Goal: Task Accomplishment & Management: Manage account settings

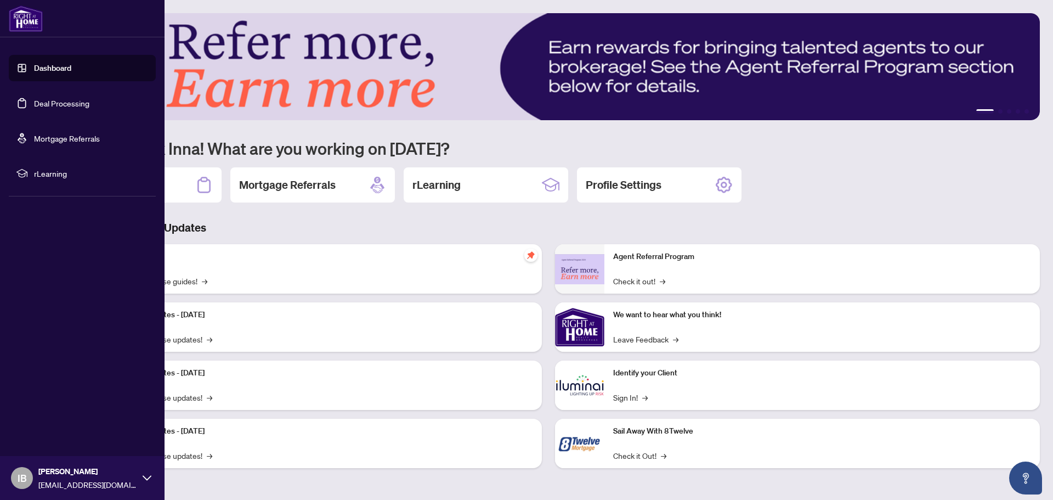
click at [61, 105] on link "Deal Processing" at bounding box center [61, 103] width 55 height 10
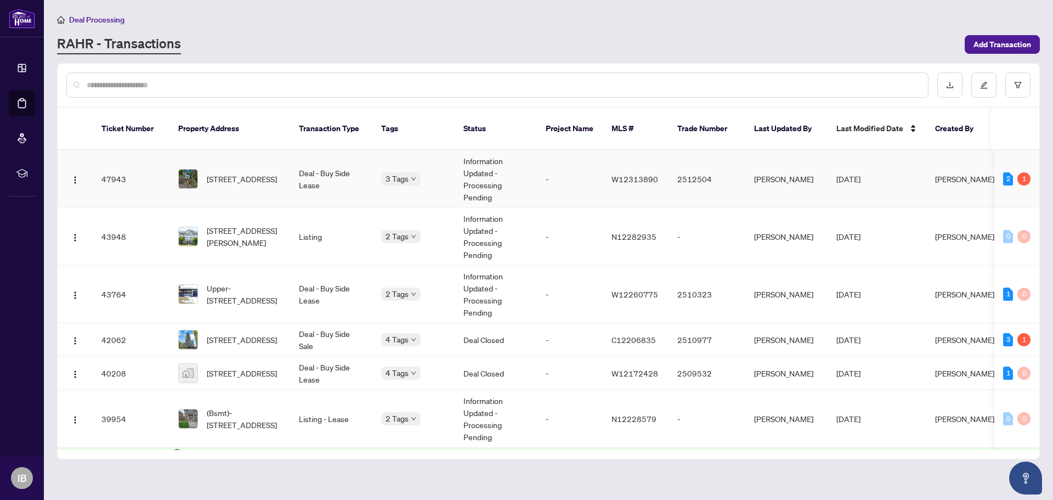
click at [262, 174] on span "[STREET_ADDRESS]" at bounding box center [242, 179] width 70 height 12
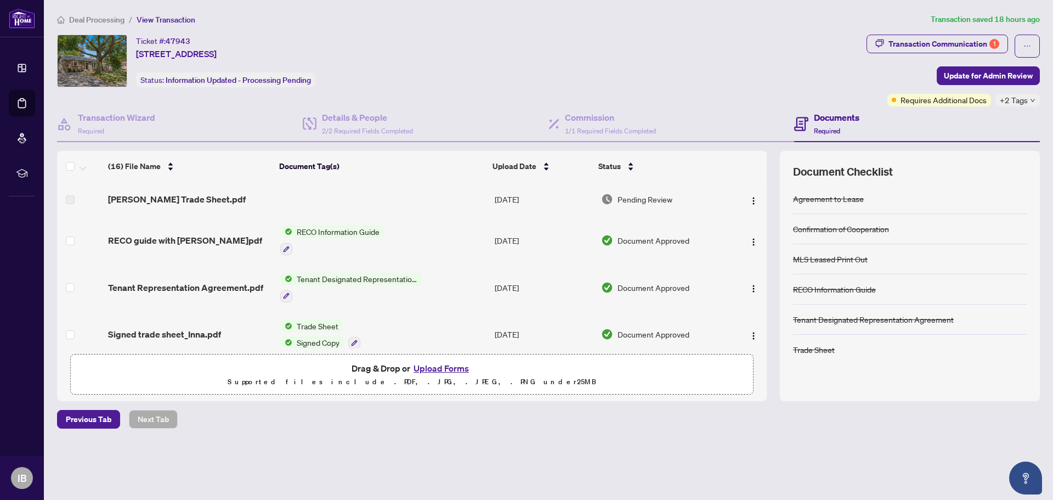
scroll to position [55, 0]
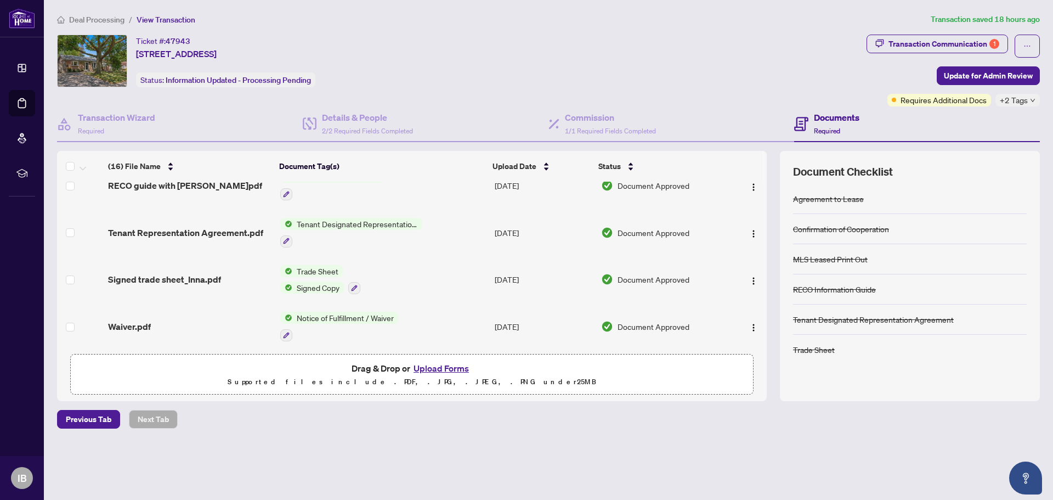
click at [319, 270] on span "Trade Sheet" at bounding box center [317, 271] width 50 height 12
click at [300, 343] on span "Signed Copy" at bounding box center [297, 340] width 52 height 12
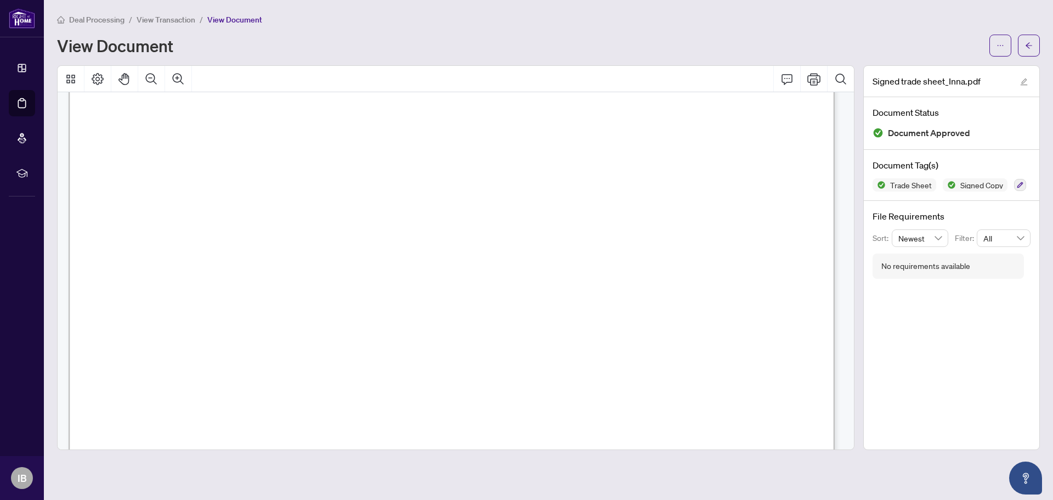
scroll to position [238, 0]
click at [1021, 47] on button "button" at bounding box center [1029, 46] width 22 height 22
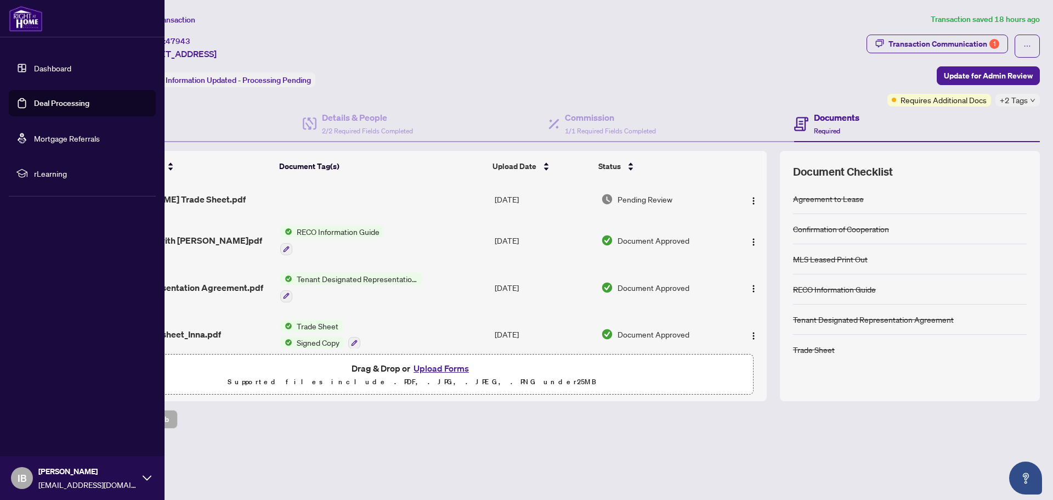
click at [62, 105] on link "Deal Processing" at bounding box center [61, 103] width 55 height 10
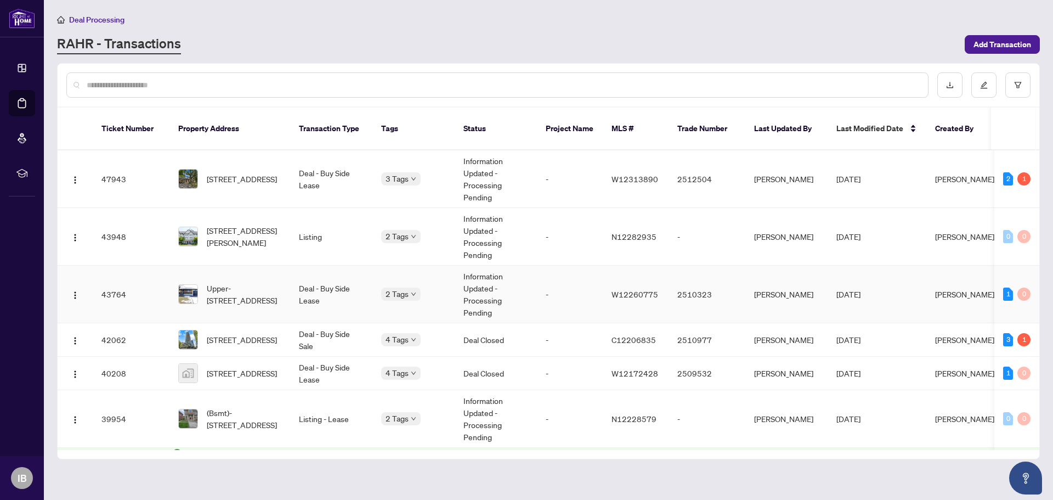
click at [363, 283] on td "Deal - Buy Side Lease" at bounding box center [331, 295] width 82 height 58
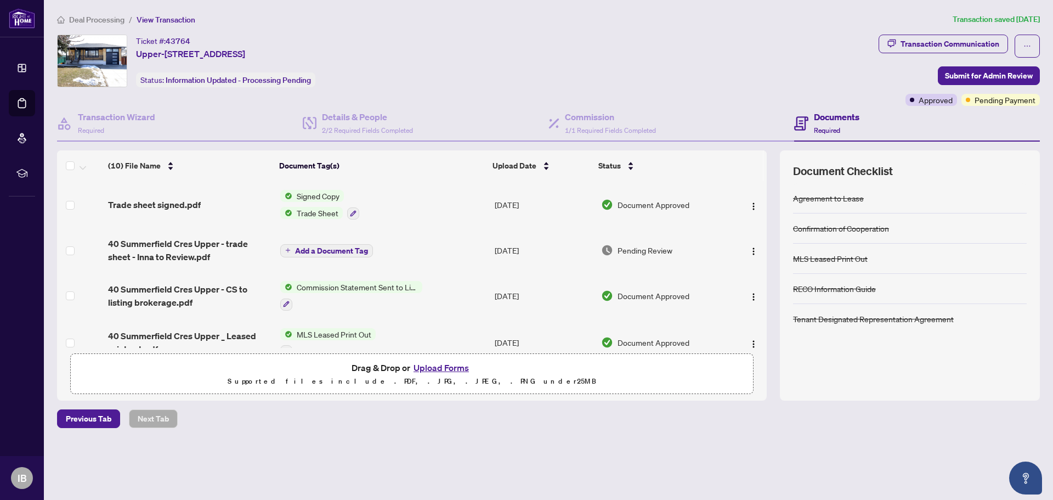
click at [306, 191] on span "Signed Copy" at bounding box center [318, 196] width 52 height 12
click at [306, 251] on span "Signed Copy" at bounding box center [296, 250] width 52 height 12
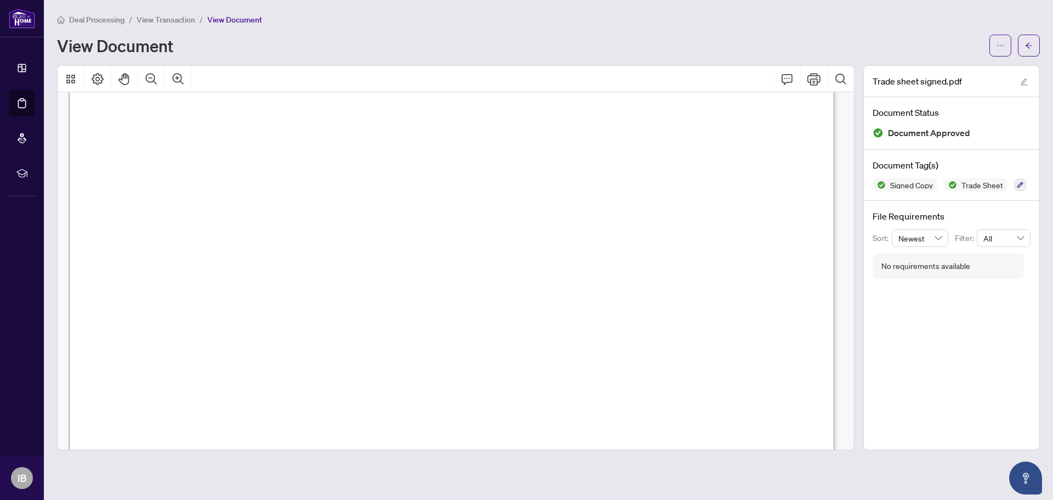
scroll to position [274, 0]
click at [1023, 43] on button "button" at bounding box center [1029, 46] width 22 height 22
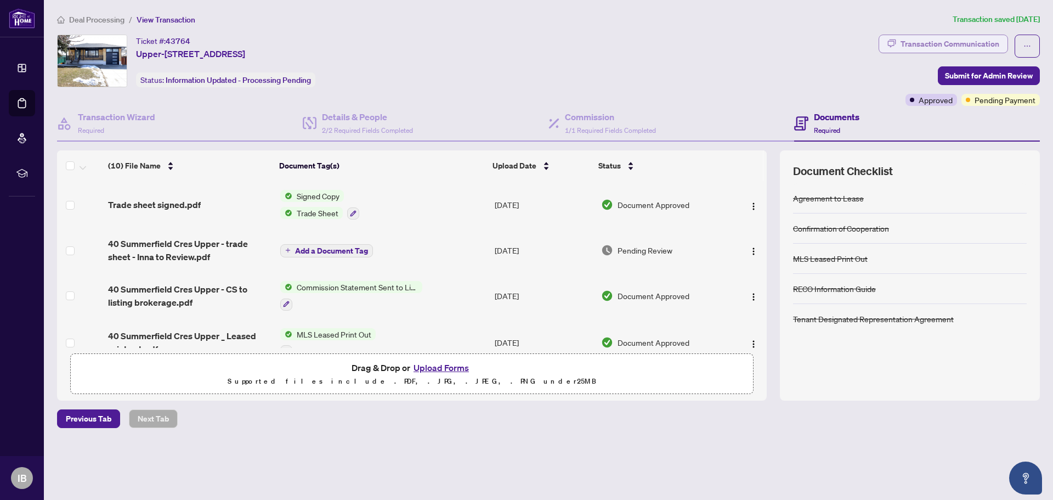
click at [957, 43] on div "Transaction Communication" at bounding box center [950, 44] width 99 height 18
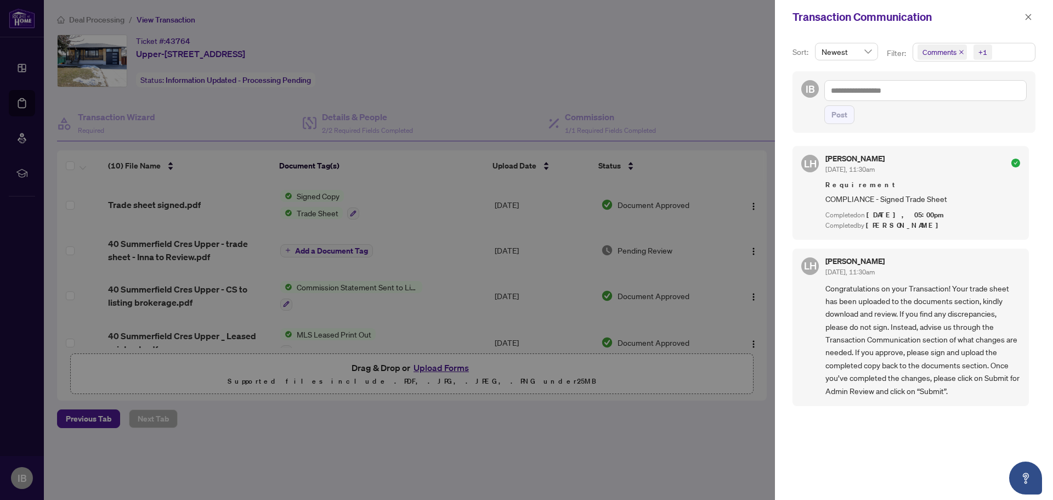
scroll to position [2, 0]
click at [1023, 15] on button "button" at bounding box center [1028, 16] width 14 height 13
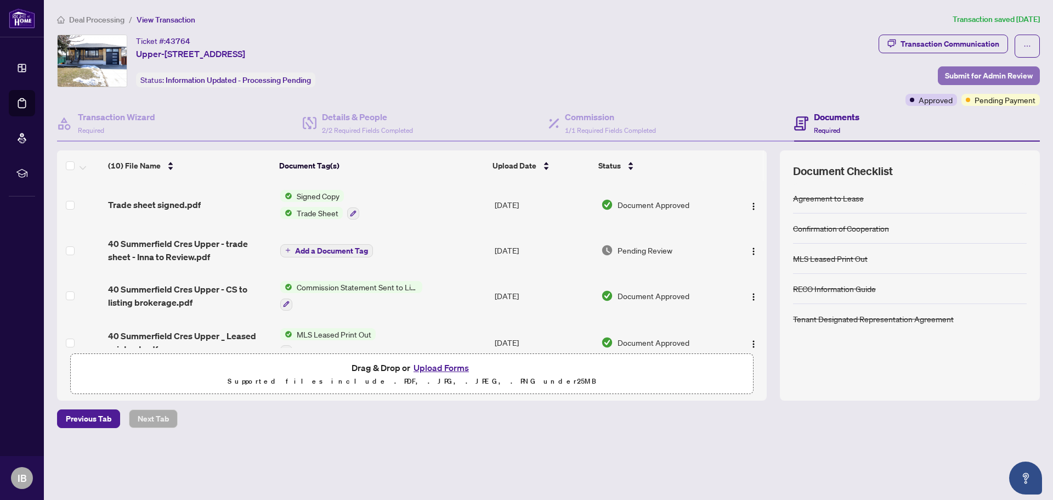
click at [974, 74] on span "Submit for Admin Review" at bounding box center [989, 76] width 88 height 18
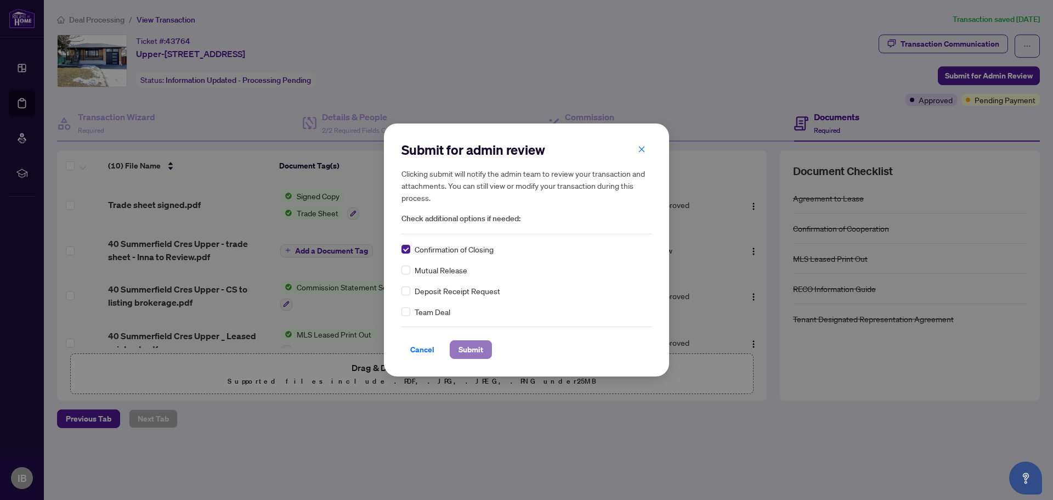
click at [481, 344] on span "Submit" at bounding box center [471, 350] width 25 height 18
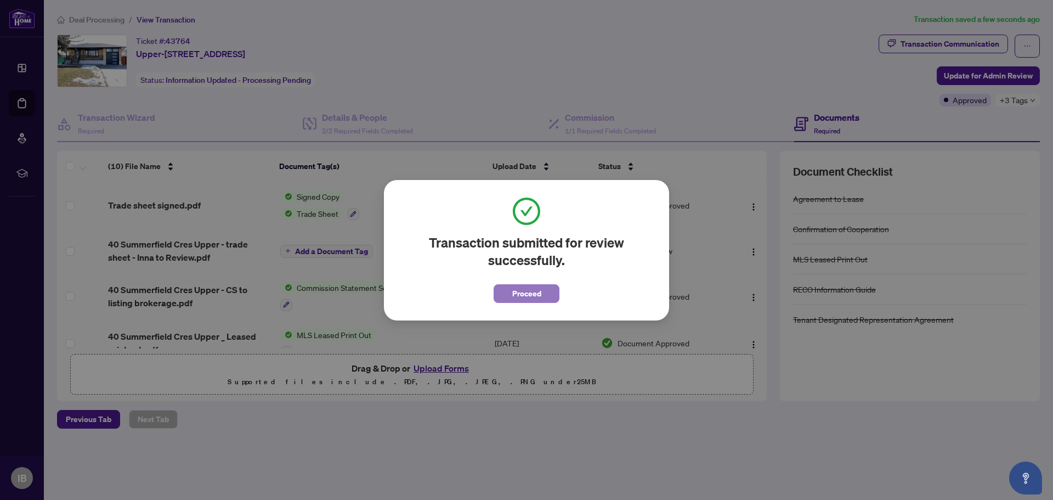
click at [527, 294] on span "Proceed" at bounding box center [526, 294] width 29 height 18
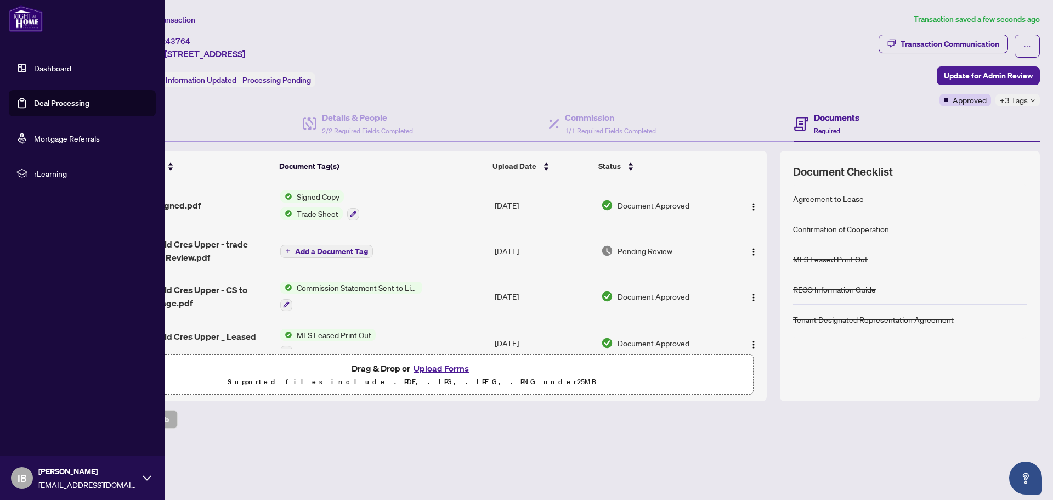
click at [48, 102] on link "Deal Processing" at bounding box center [61, 103] width 55 height 10
